Goal: Task Accomplishment & Management: Use online tool/utility

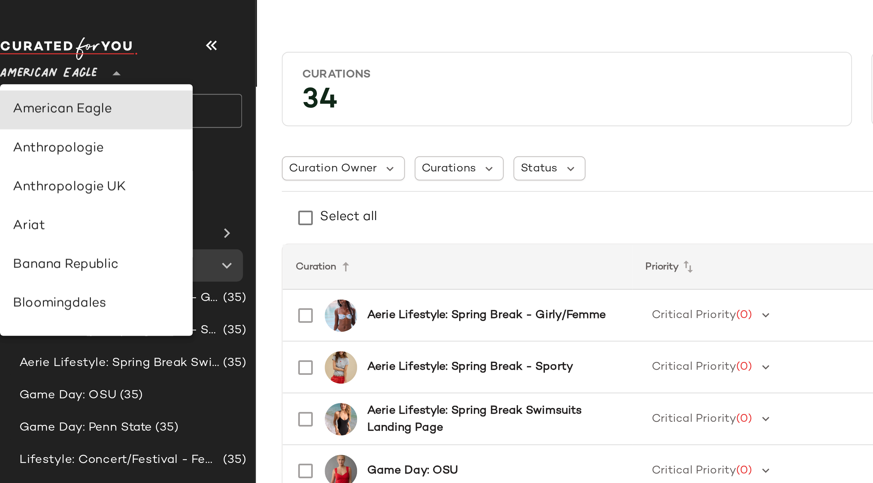
click at [30, 30] on div "American Eagle **" at bounding box center [30, 26] width 44 height 17
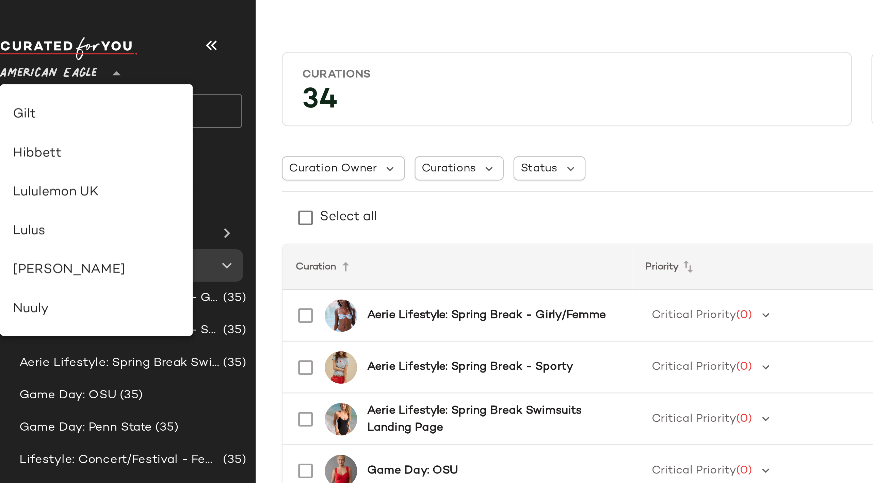
scroll to position [189, 0]
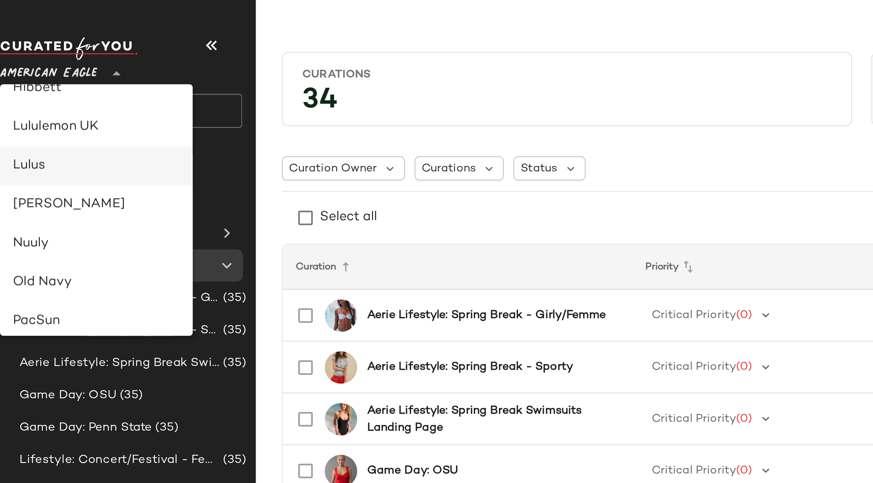
click at [28, 71] on div "Lulus" at bounding box center [49, 70] width 70 height 8
type input "**"
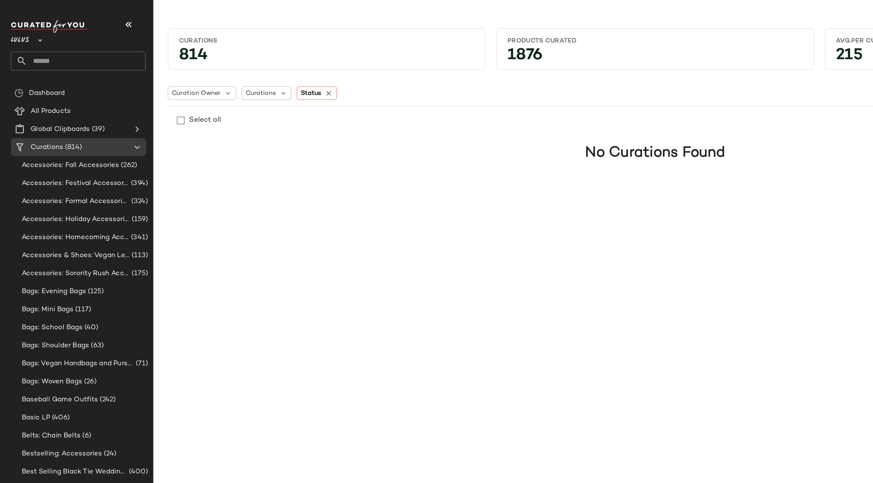
click at [63, 46] on input "text" at bounding box center [64, 46] width 89 height 14
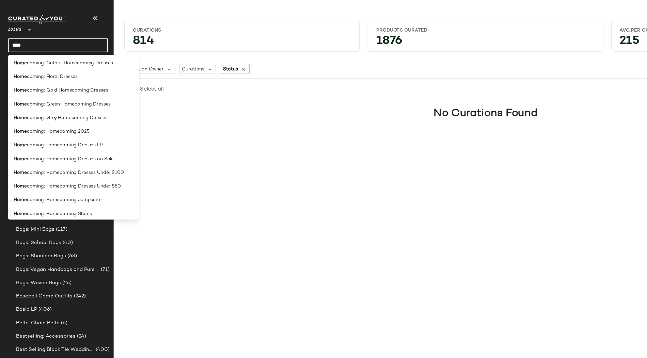
scroll to position [215, 0]
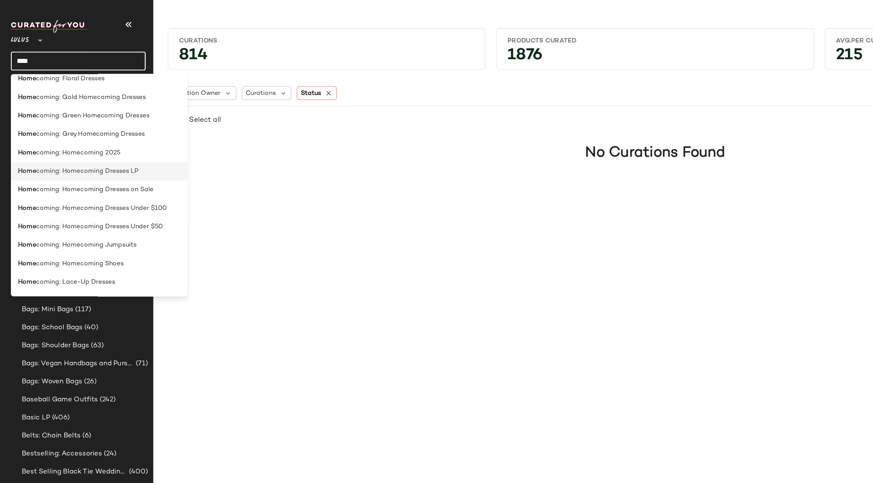
type input "****"
click at [97, 129] on span "coming: Homecoming Dresses LP" at bounding box center [65, 129] width 77 height 7
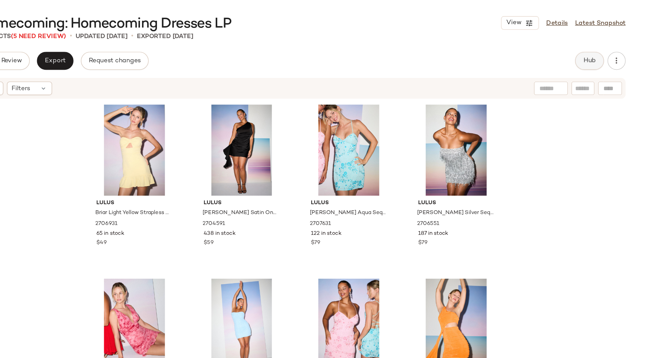
click at [606, 49] on span "Hub" at bounding box center [603, 46] width 10 height 5
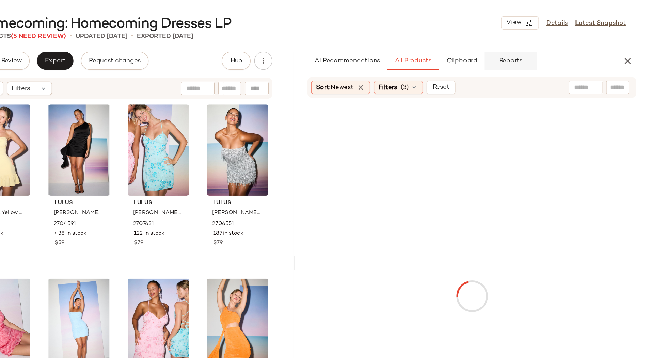
click at [539, 48] on span "Reports" at bounding box center [543, 46] width 18 height 5
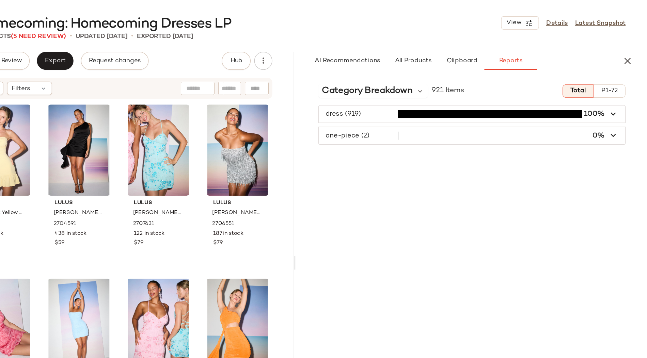
click at [434, 103] on span "button" at bounding box center [514, 102] width 231 height 13
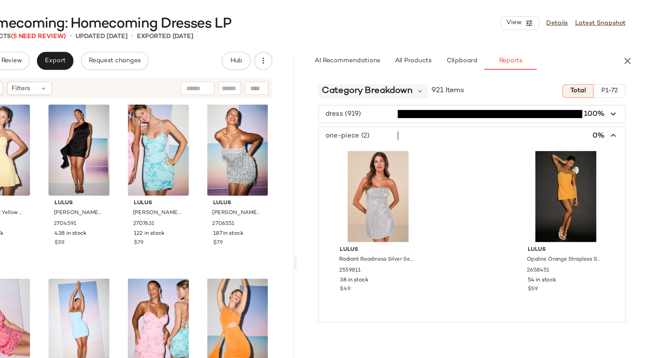
click at [458, 69] on span "Category Breakdown" at bounding box center [435, 69] width 68 height 10
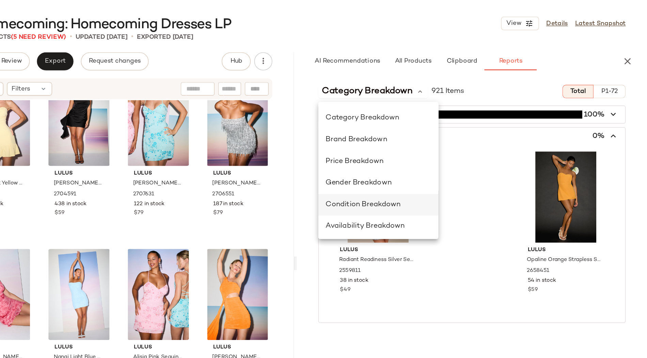
scroll to position [26, 0]
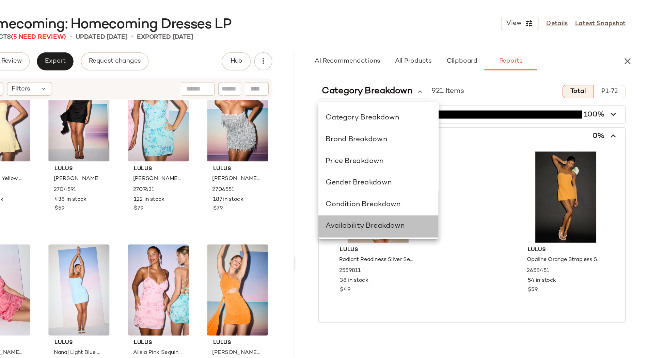
click at [430, 171] on span "Availability Breakdown" at bounding box center [434, 171] width 60 height 6
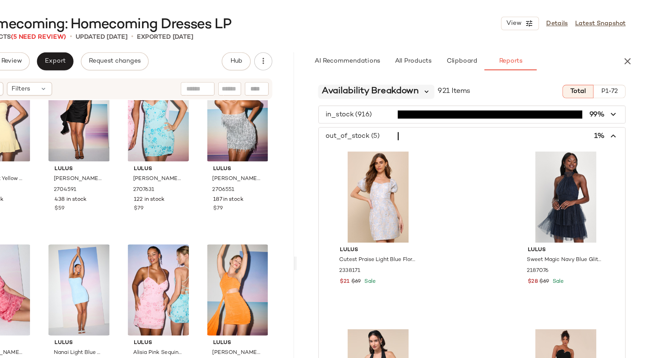
click at [480, 69] on icon at bounding box center [480, 69] width 6 height 6
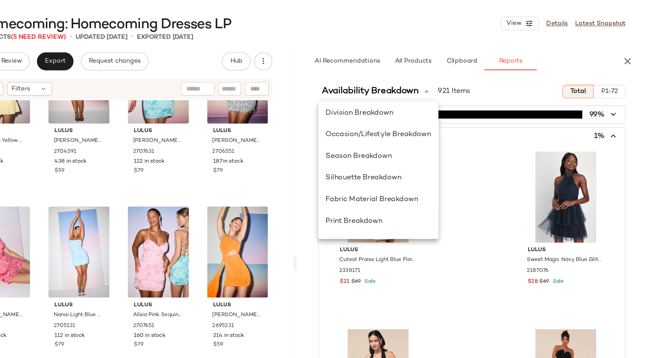
scroll to position [128, 0]
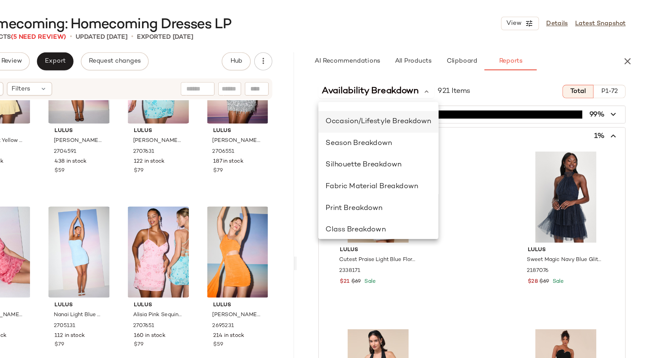
click at [463, 91] on span "Occasion/Lifestyle Breakdown" at bounding box center [444, 92] width 80 height 6
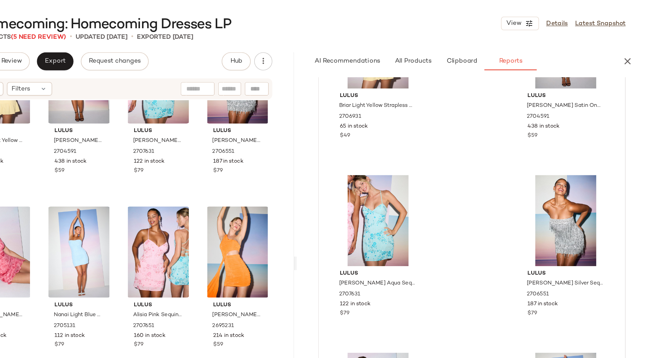
scroll to position [0, 0]
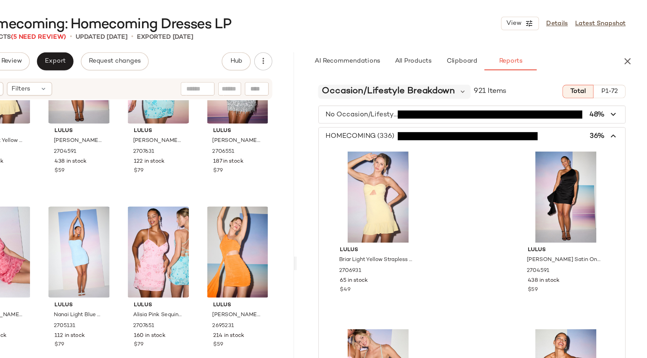
click at [451, 70] on span "Occasion/Lifestyle Breakdown" at bounding box center [451, 69] width 100 height 10
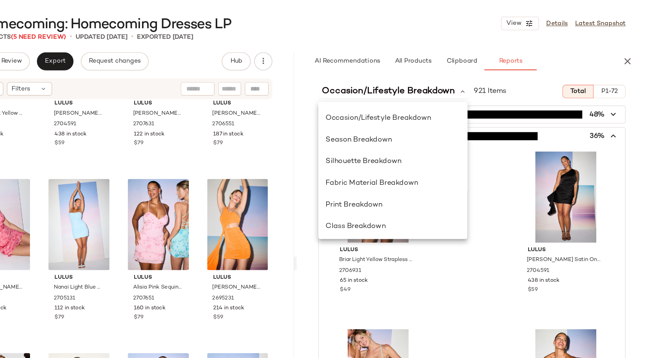
scroll to position [131, 0]
click at [420, 107] on span "Season Breakdown" at bounding box center [429, 105] width 50 height 6
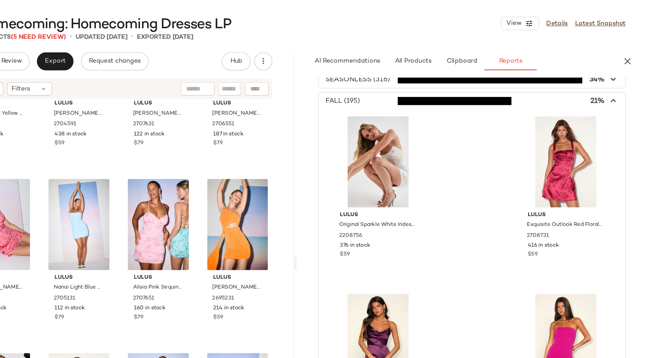
scroll to position [0, 0]
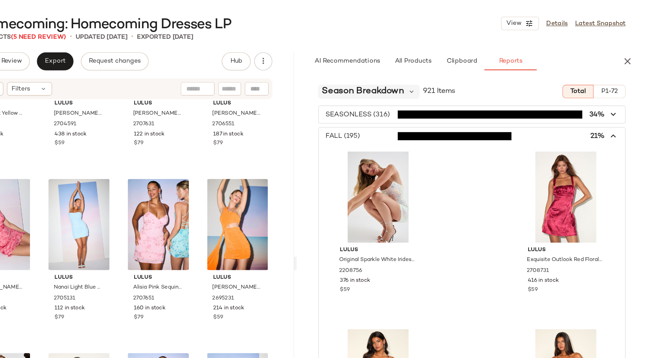
click at [449, 69] on span "Season Breakdown" at bounding box center [432, 69] width 62 height 10
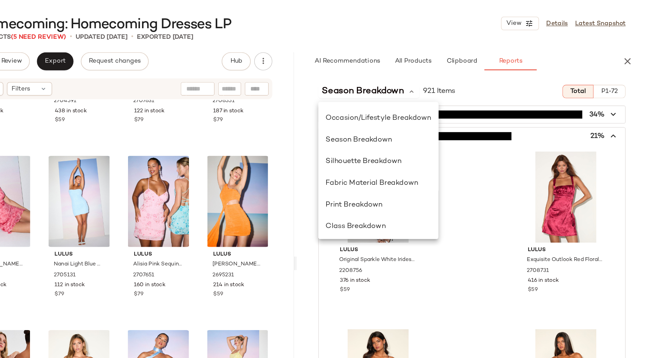
scroll to position [132, 0]
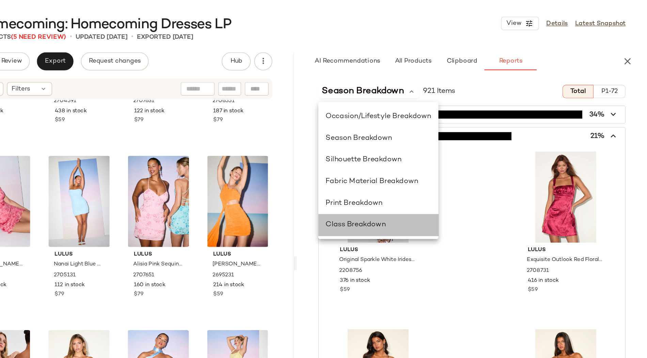
click at [428, 169] on span "Class Breakdown" at bounding box center [426, 170] width 45 height 6
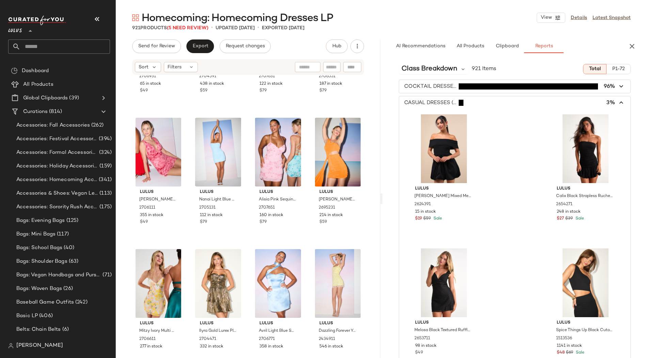
click at [20, 29] on span "Lulus" at bounding box center [15, 29] width 14 height 12
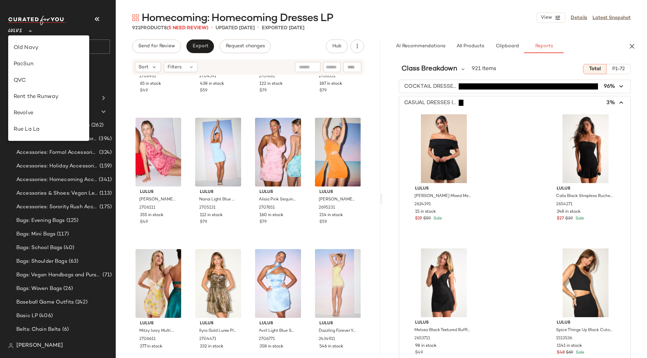
scroll to position [266, 0]
click at [32, 135] on div "Saks OFF 5TH" at bounding box center [49, 139] width 70 height 8
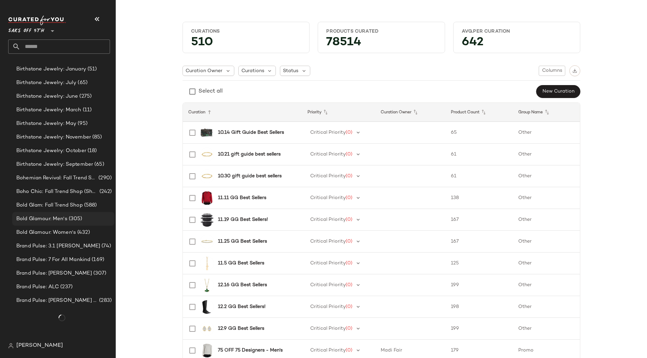
scroll to position [470, 0]
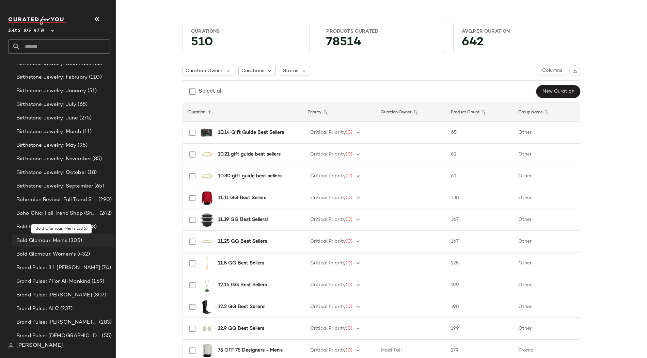
click at [42, 240] on span "Bold Glamour: Men's" at bounding box center [41, 241] width 51 height 8
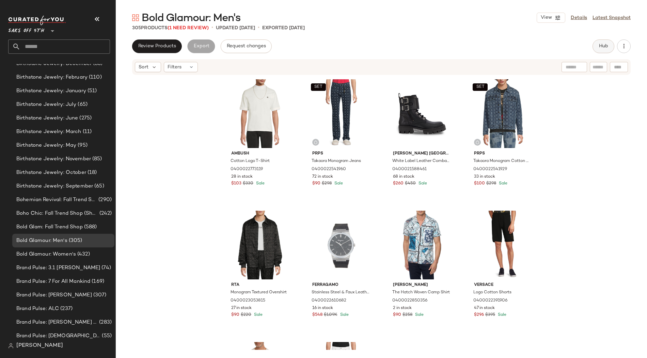
click at [605, 44] on span "Hub" at bounding box center [603, 46] width 10 height 5
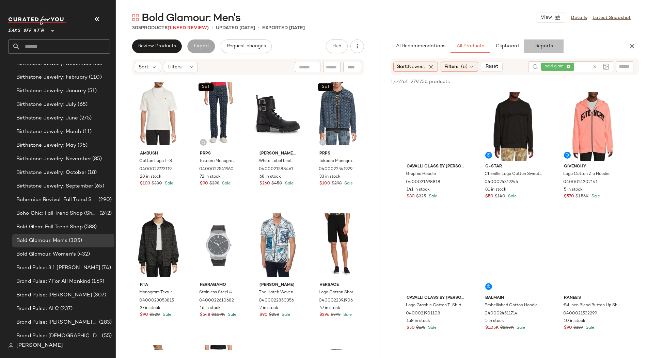
click at [538, 45] on span "Reports" at bounding box center [543, 46] width 18 height 5
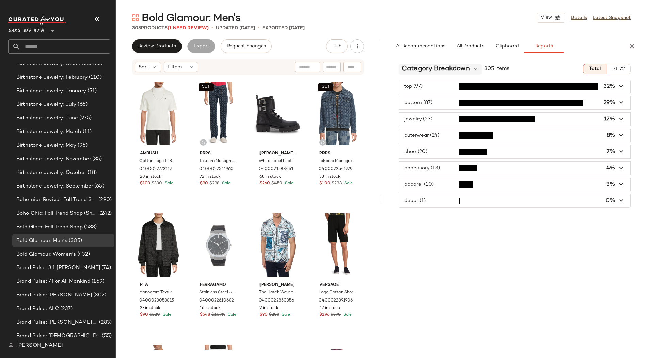
click at [429, 70] on span "Category Breakdown" at bounding box center [435, 69] width 68 height 10
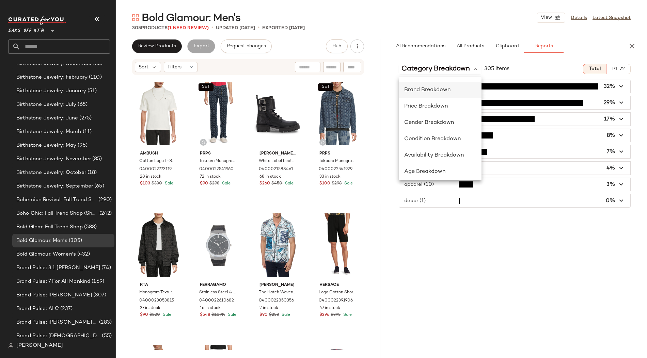
scroll to position [17, 0]
click at [632, 47] on icon "button" at bounding box center [631, 46] width 8 height 8
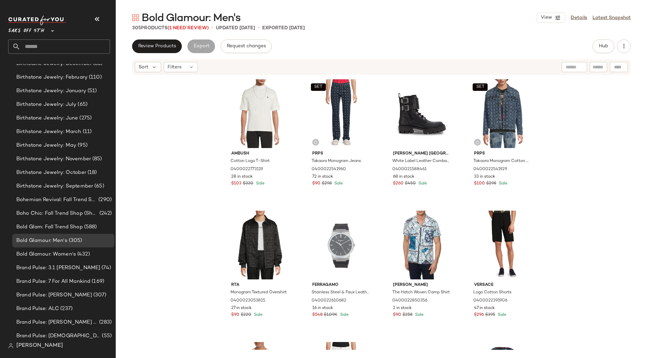
click at [27, 32] on span "Saks OFF 5TH" at bounding box center [26, 29] width 36 height 12
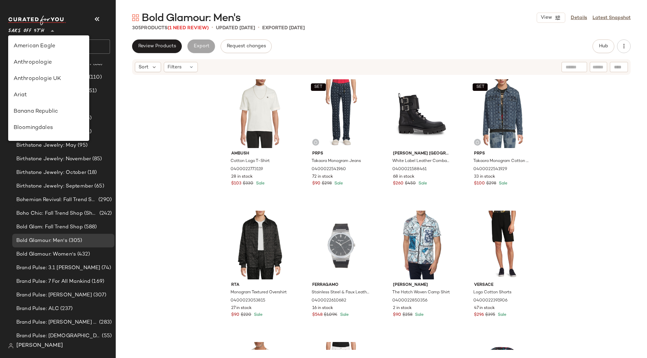
scroll to position [359, 0]
click at [38, 92] on div "Urban Outfitters" at bounding box center [49, 95] width 70 height 8
type input "**"
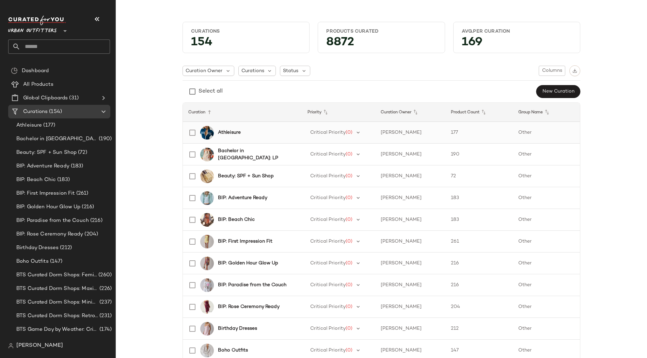
click at [235, 130] on b "Athleisure" at bounding box center [229, 132] width 23 height 7
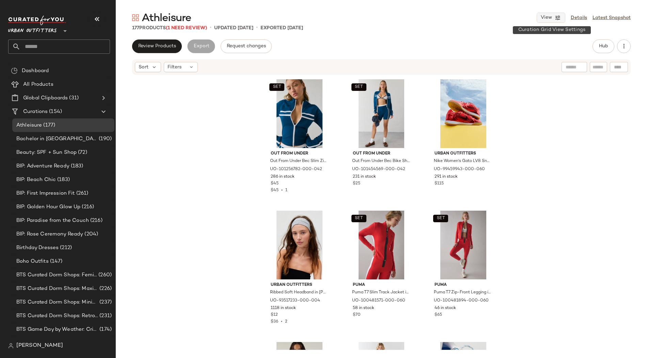
click at [541, 18] on span "View" at bounding box center [546, 17] width 12 height 5
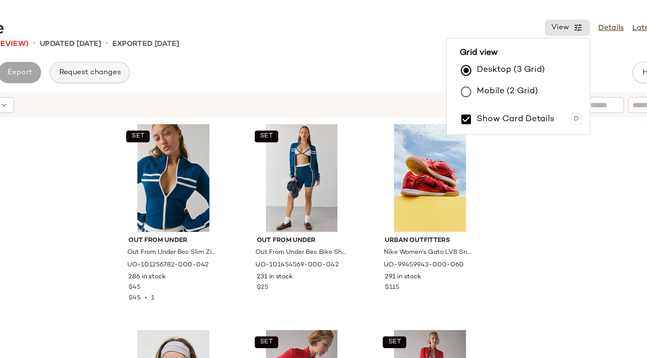
click at [245, 48] on span "Request changes" at bounding box center [245, 46] width 39 height 5
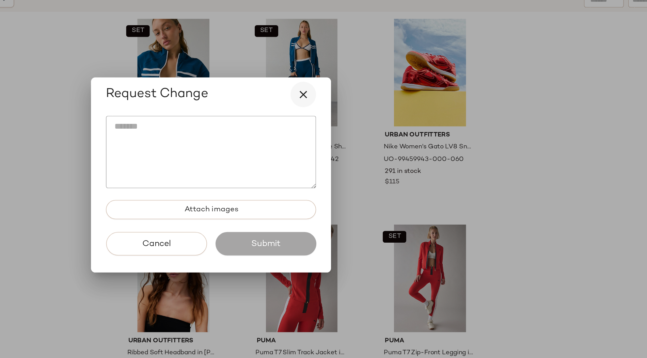
click at [380, 128] on icon "button" at bounding box center [382, 128] width 8 height 8
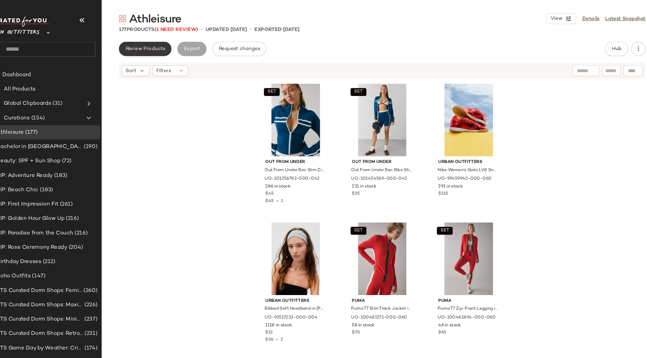
click at [162, 45] on span "Review Products" at bounding box center [157, 46] width 38 height 5
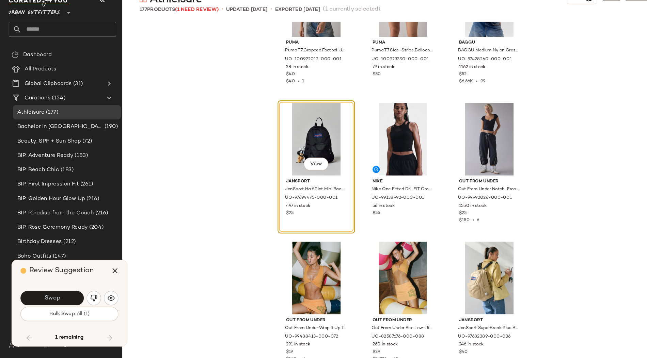
scroll to position [5057, 0]
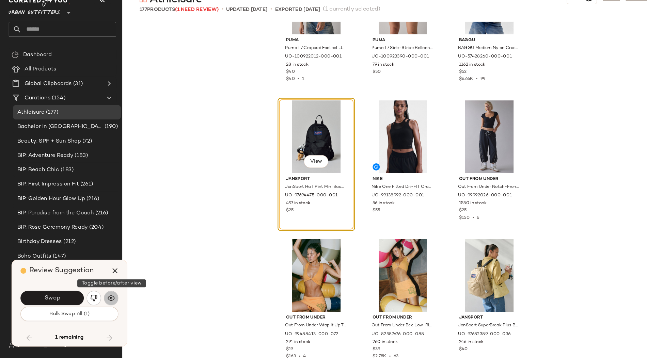
click at [104, 301] on img "button" at bounding box center [105, 301] width 7 height 7
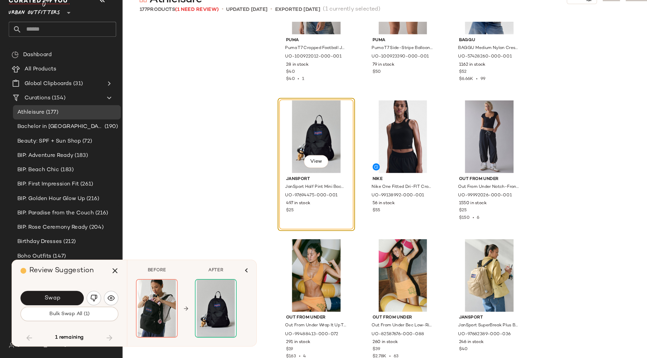
click at [198, 203] on div "Puma Puma T7 Cropped Football Jersey Tee in [PERSON_NAME], Women's at Urban Out…" at bounding box center [381, 198] width 531 height 319
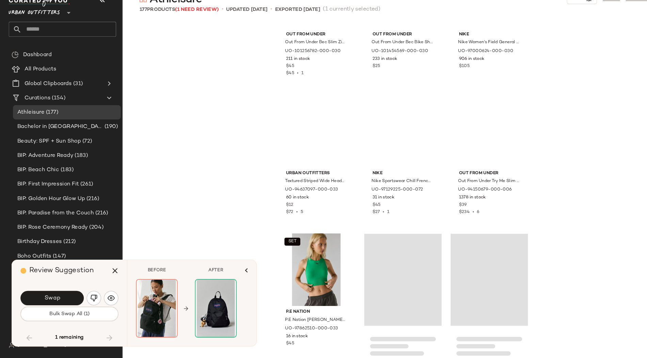
scroll to position [4129, 0]
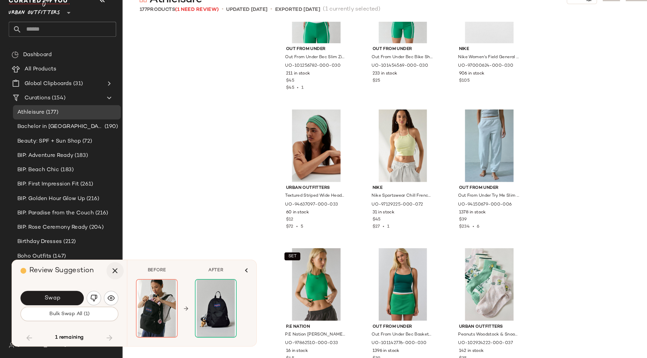
click at [109, 278] on icon "button" at bounding box center [109, 275] width 8 height 8
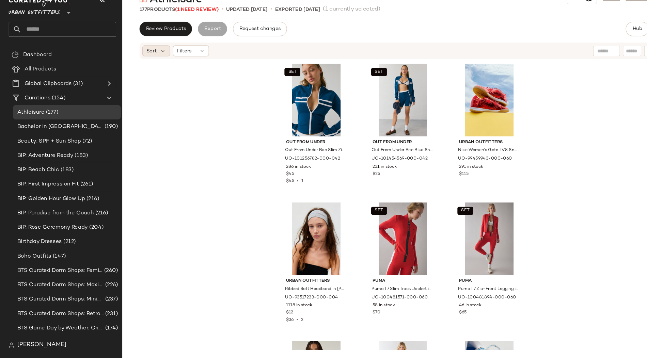
click at [150, 69] on div "Sort" at bounding box center [148, 67] width 26 height 10
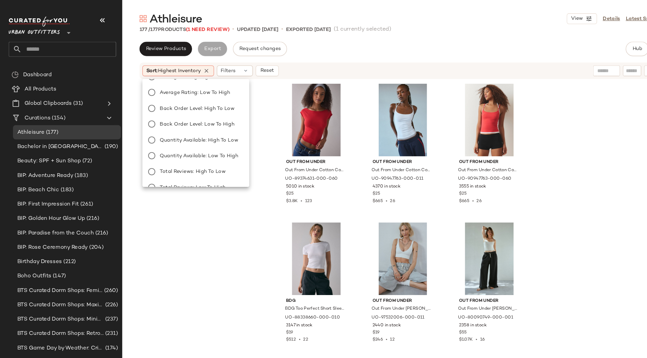
scroll to position [143, 0]
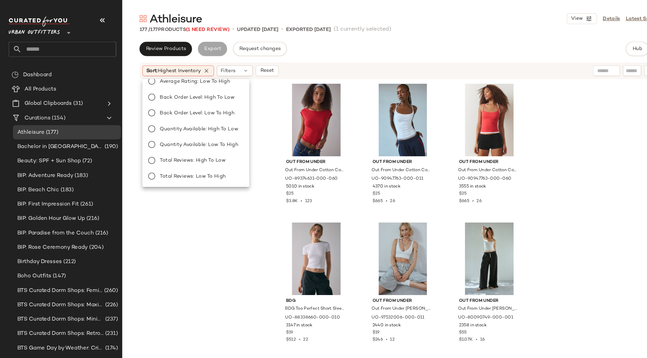
click at [518, 40] on div "Review Products Export Request changes Hub" at bounding box center [381, 46] width 498 height 14
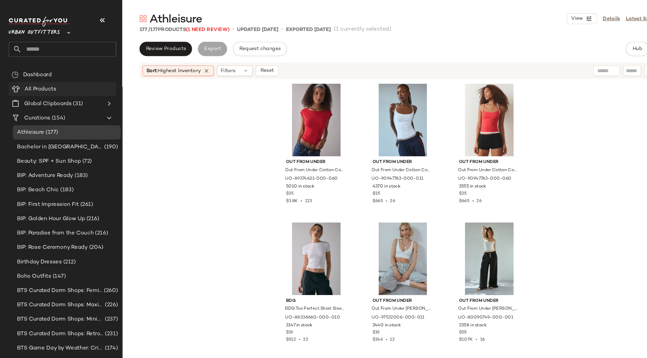
click at [35, 83] on span "All Products" at bounding box center [38, 85] width 30 height 8
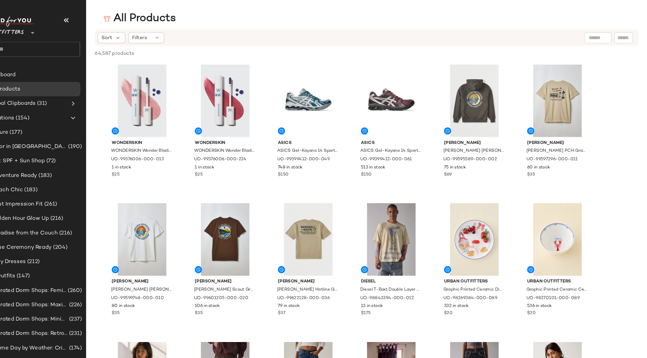
click at [600, 34] on input "text" at bounding box center [599, 35] width 17 height 7
click at [609, 17] on div "All Products" at bounding box center [381, 18] width 531 height 14
click at [64, 230] on div "BIP: Rose Ceremony Ready (204)" at bounding box center [63, 234] width 102 height 14
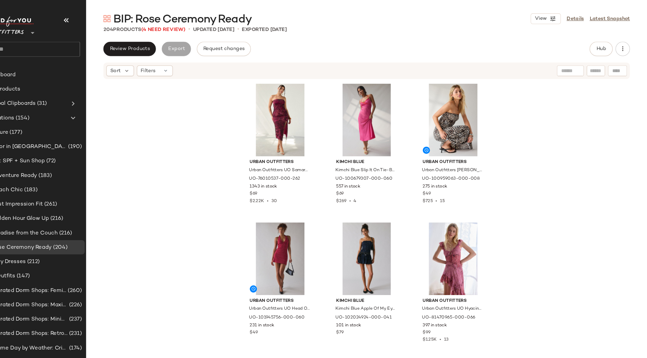
click at [573, 70] on input "text" at bounding box center [573, 67] width 17 height 7
click at [600, 67] on input "Filter" at bounding box center [575, 67] width 58 height 7
click at [620, 66] on div "Find by ID Find by ID" at bounding box center [578, 67] width 99 height 10
click at [603, 47] on span "Hub" at bounding box center [603, 46] width 10 height 5
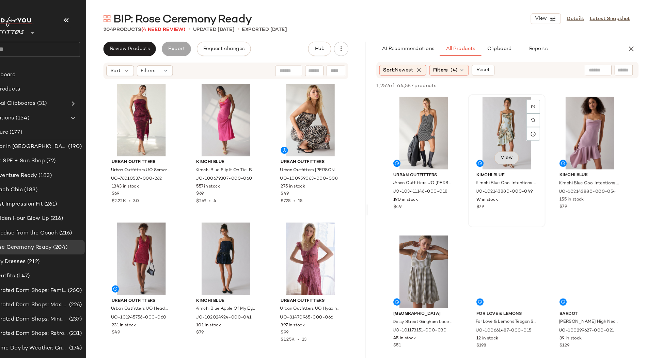
click at [513, 147] on span "View" at bounding box center [514, 149] width 12 height 5
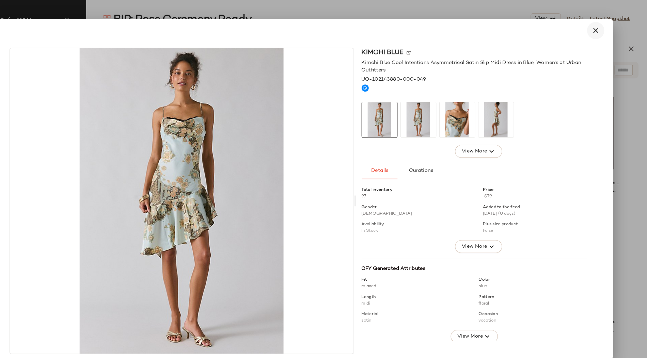
click at [594, 32] on icon "button" at bounding box center [598, 29] width 8 height 8
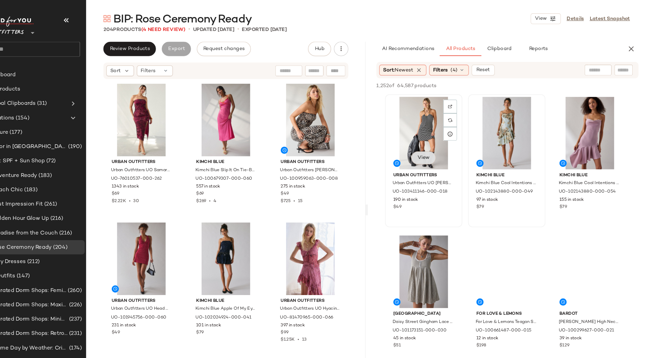
click at [434, 149] on span "View" at bounding box center [435, 149] width 12 height 5
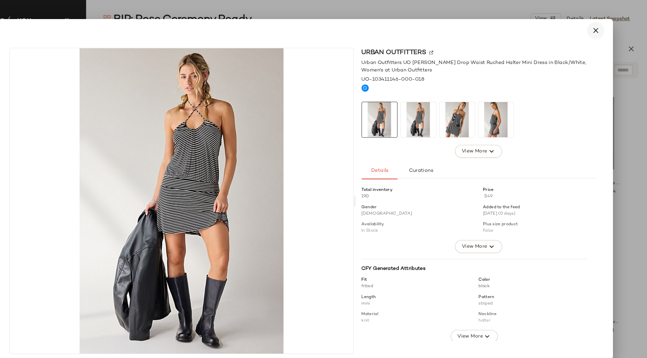
click at [594, 29] on icon "button" at bounding box center [598, 29] width 8 height 8
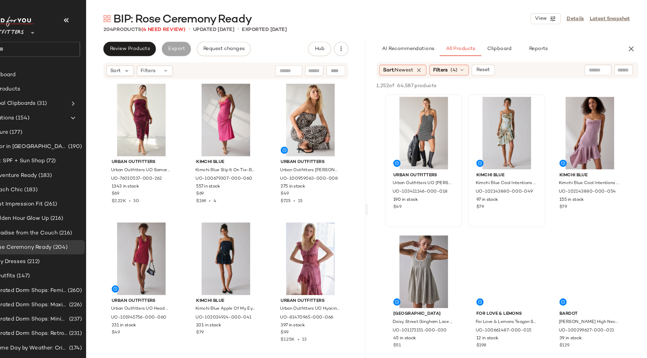
click at [597, 68] on input "text" at bounding box center [599, 66] width 17 height 7
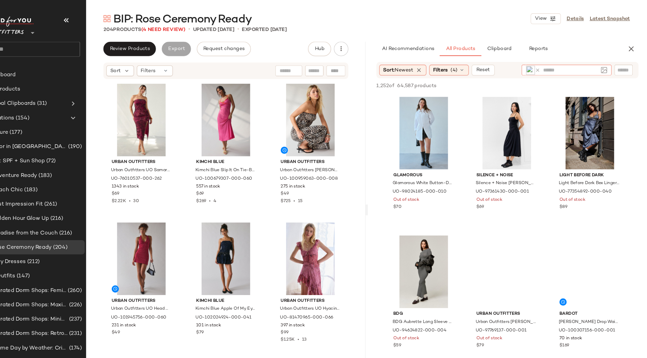
click at [536, 66] on img at bounding box center [536, 66] width 9 height 9
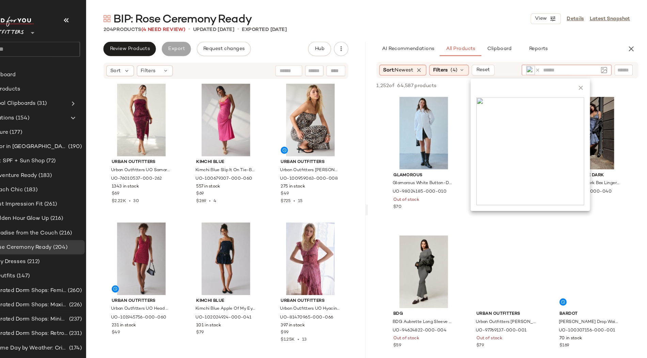
click at [583, 84] on icon at bounding box center [583, 83] width 7 height 7
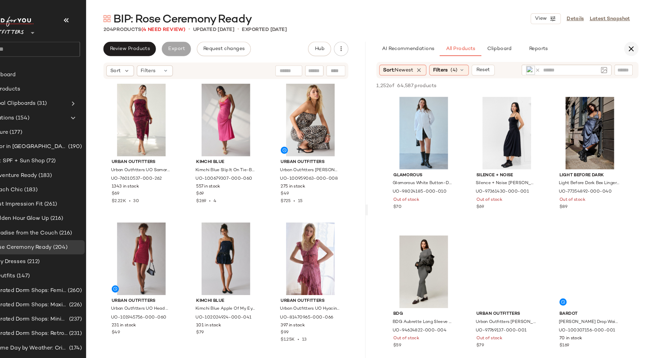
click at [635, 46] on icon "button" at bounding box center [631, 46] width 8 height 8
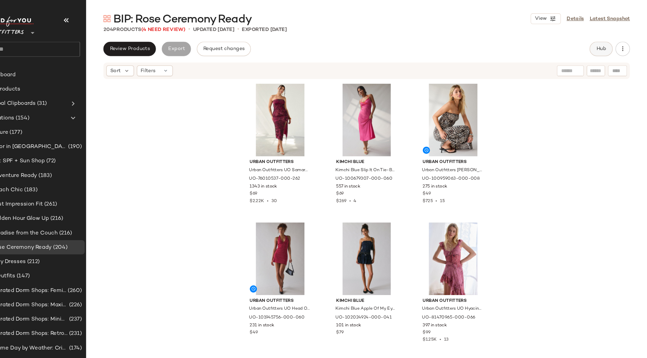
click at [608, 44] on button "Hub" at bounding box center [603, 46] width 22 height 14
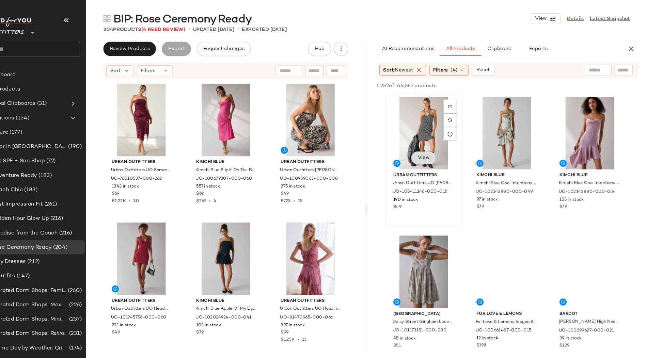
click at [439, 148] on span "View" at bounding box center [435, 149] width 12 height 5
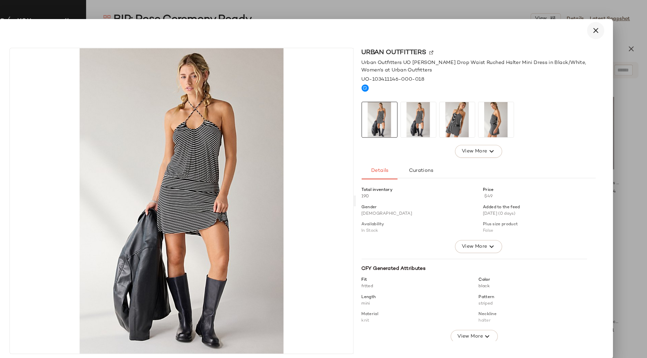
click at [597, 32] on icon "button" at bounding box center [598, 29] width 8 height 8
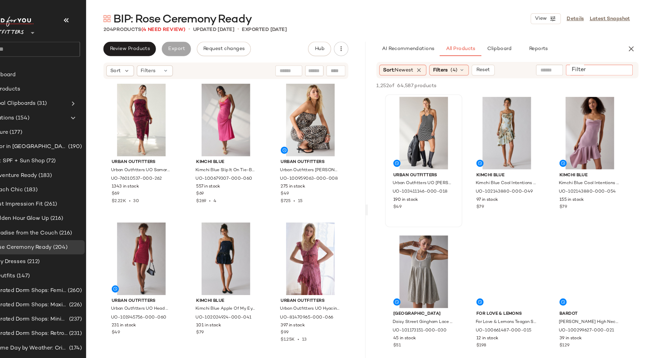
click at [623, 66] on input "Filter" at bounding box center [601, 66] width 58 height 7
click at [550, 68] on input "text" at bounding box center [553, 66] width 17 height 7
click at [626, 66] on input "text" at bounding box center [624, 66] width 12 height 7
click at [559, 67] on input "text" at bounding box center [553, 66] width 17 height 7
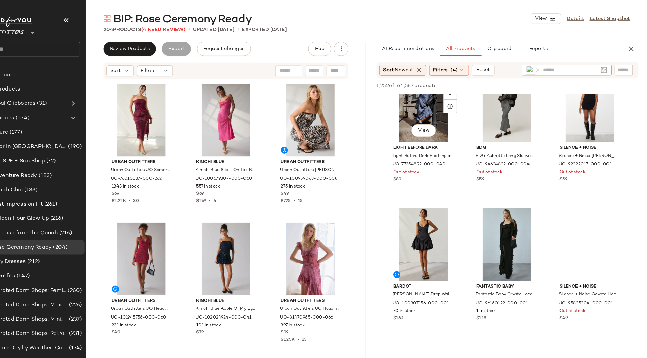
scroll to position [159, 0]
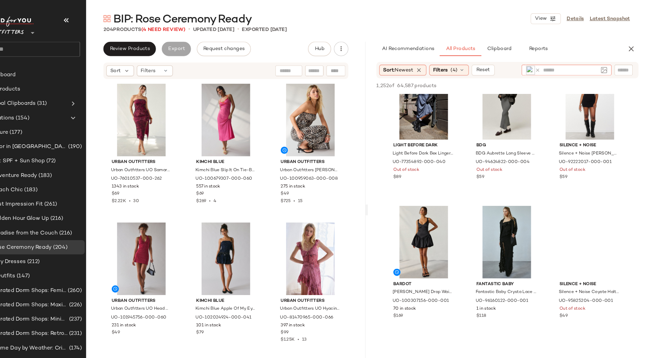
click at [605, 68] on img at bounding box center [606, 66] width 6 height 6
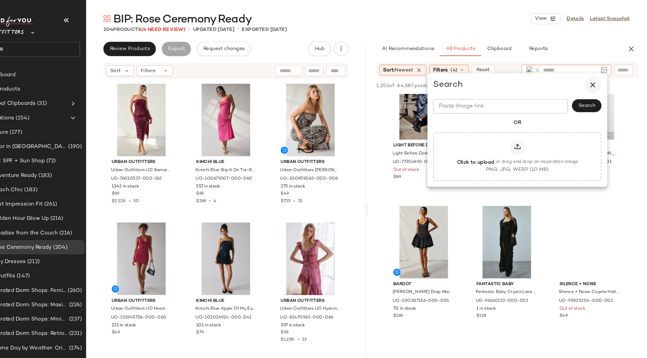
click at [592, 80] on icon "button" at bounding box center [595, 80] width 8 height 8
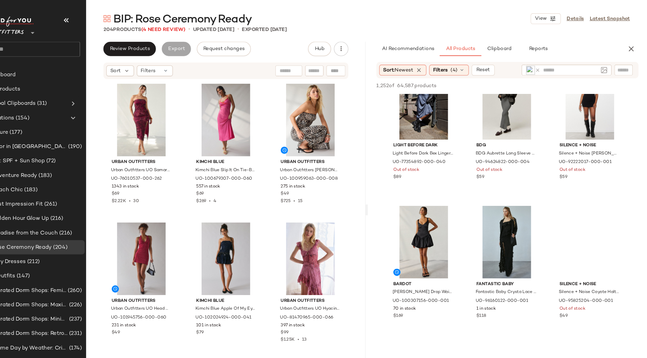
click at [551, 68] on input "text" at bounding box center [574, 66] width 52 height 7
click at [542, 66] on icon at bounding box center [542, 66] width 5 height 5
click at [607, 66] on img at bounding box center [606, 66] width 6 height 6
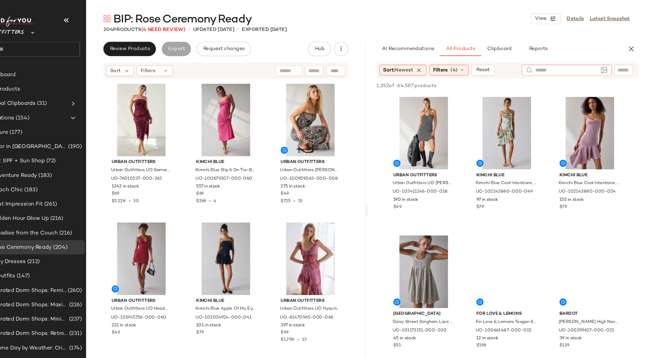
click at [606, 66] on img at bounding box center [606, 66] width 6 height 6
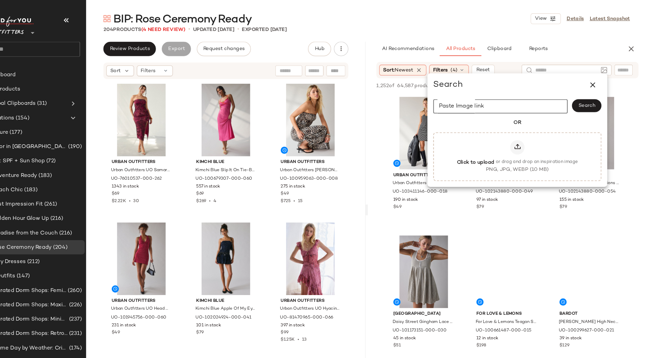
click at [516, 98] on input "Paste Image link" at bounding box center [507, 101] width 127 height 14
click at [550, 102] on input "Paste Image link" at bounding box center [507, 101] width 127 height 14
click at [592, 78] on icon "button" at bounding box center [595, 80] width 8 height 8
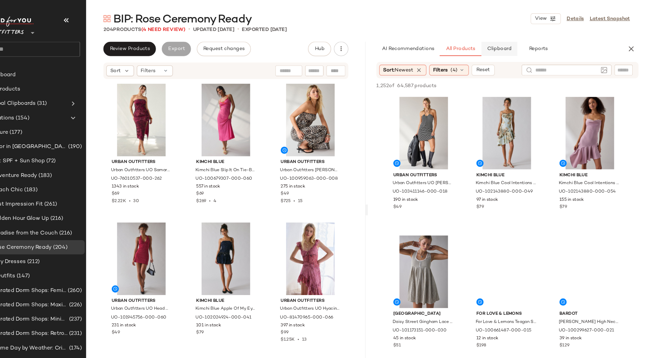
click at [499, 47] on span "Clipboard" at bounding box center [506, 46] width 23 height 5
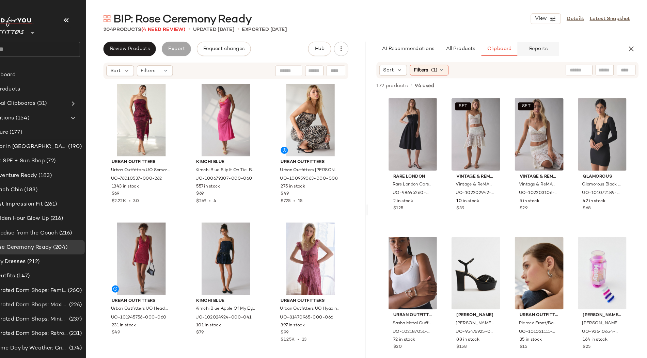
click at [546, 47] on span "Reports" at bounding box center [543, 46] width 18 height 5
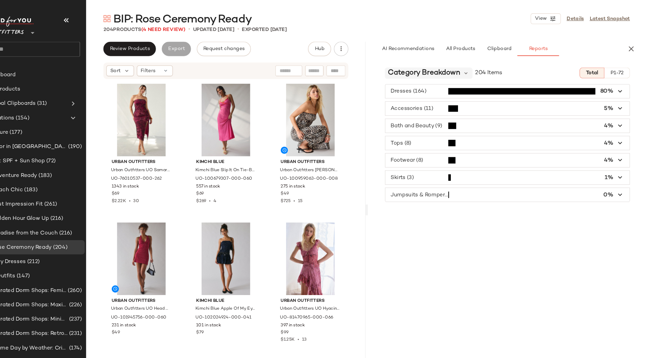
click at [437, 70] on span "Category Breakdown" at bounding box center [435, 69] width 68 height 10
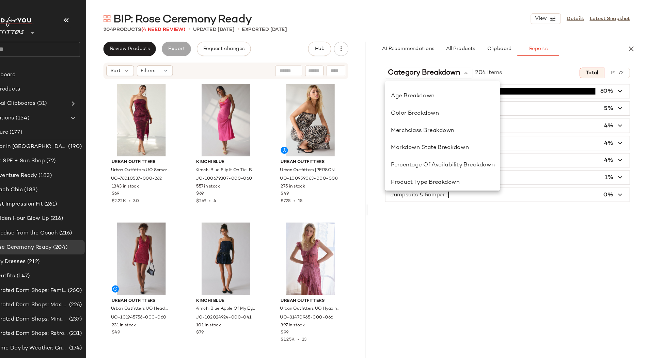
scroll to position [99, 0]
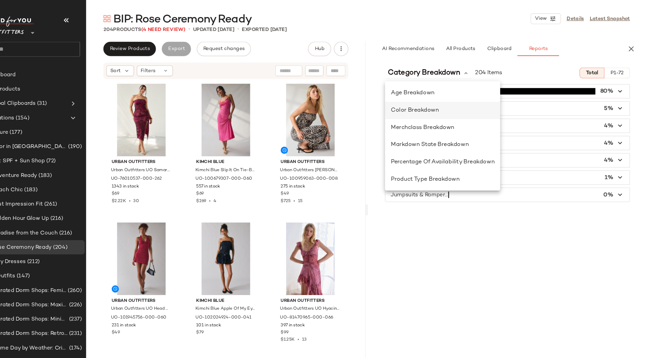
click at [428, 101] on span "Color Breakdown" at bounding box center [426, 104] width 45 height 6
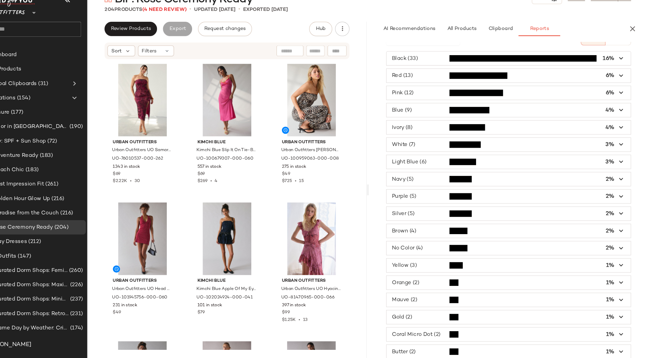
scroll to position [0, 0]
